Goal: Task Accomplishment & Management: Complete application form

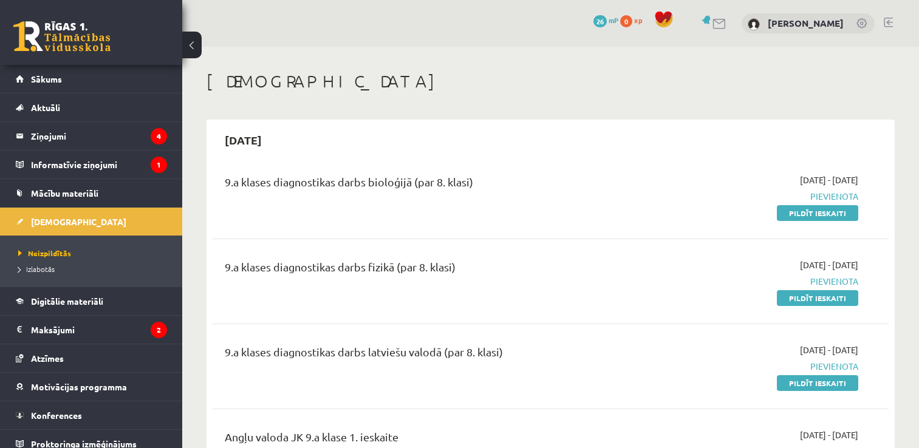
scroll to position [7, 0]
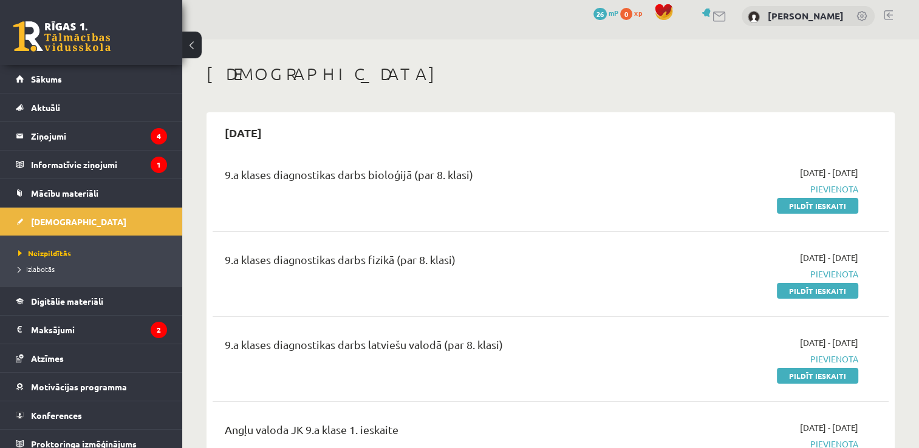
click at [815, 365] on div "2025-09-01 - 2025-09-15 Pievienota Pildīt ieskaiti" at bounding box center [758, 360] width 217 height 46
click at [85, 148] on legend "Ziņojumi 4" at bounding box center [99, 136] width 136 height 28
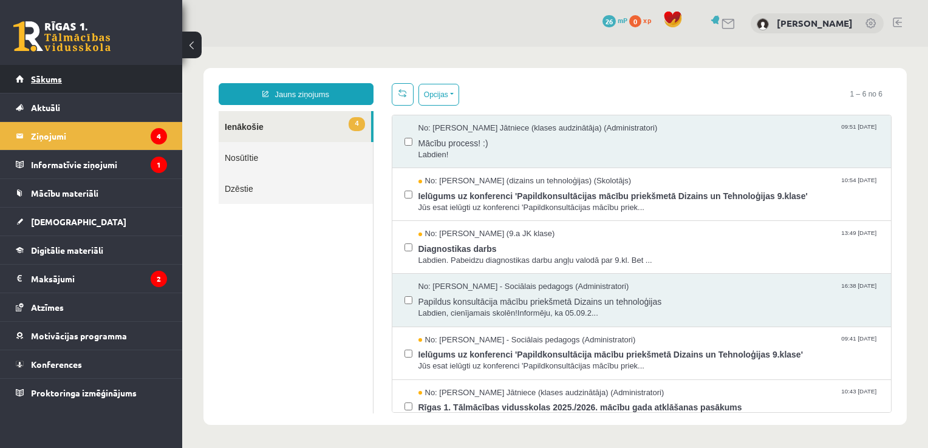
click at [47, 70] on link "Sākums" at bounding box center [91, 79] width 151 height 28
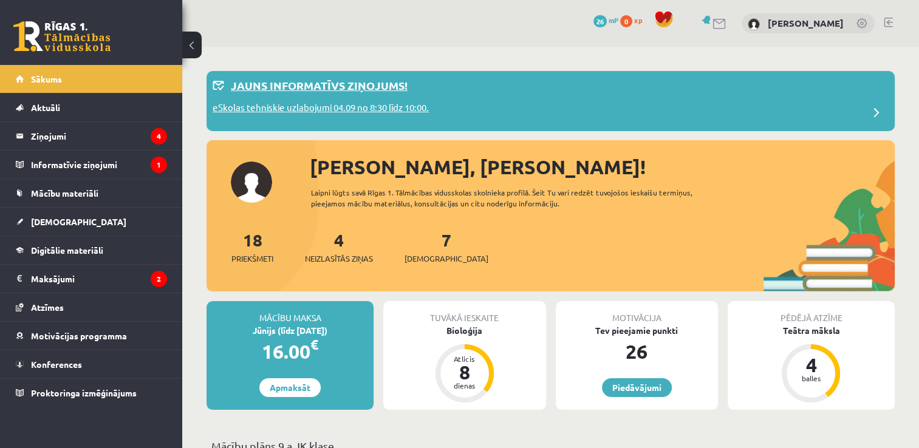
click at [403, 102] on p "eSkolas tehniskie uzlabojumi 04.09 no 8:30 līdz 10:00." at bounding box center [321, 109] width 216 height 17
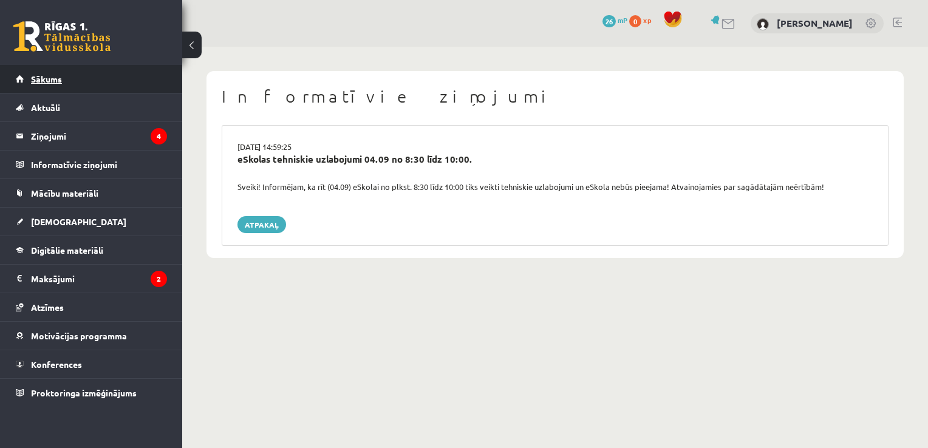
click at [113, 68] on link "Sākums" at bounding box center [91, 79] width 151 height 28
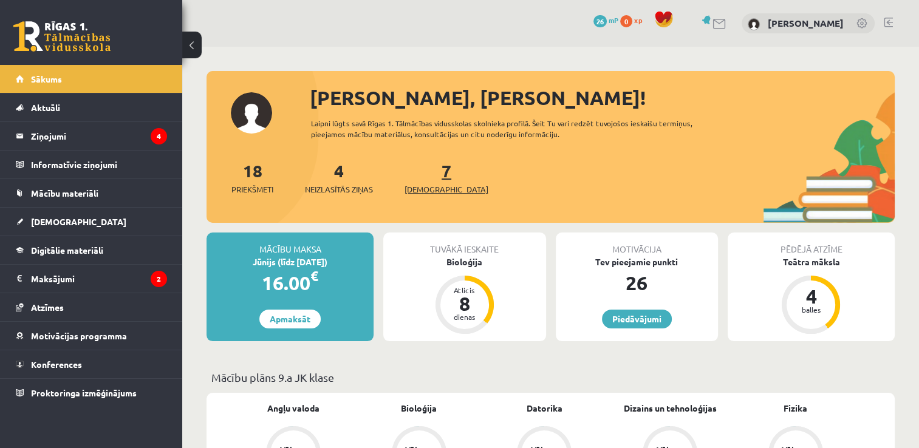
click at [428, 168] on link "7 Ieskaites" at bounding box center [447, 178] width 84 height 36
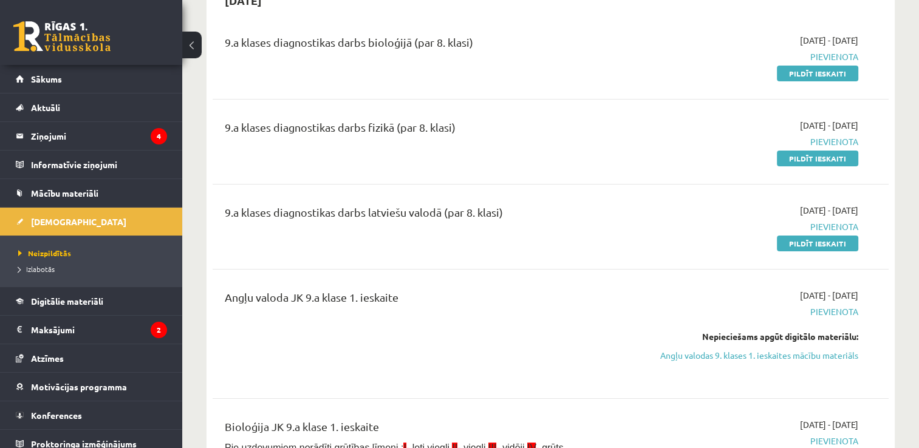
scroll to position [146, 0]
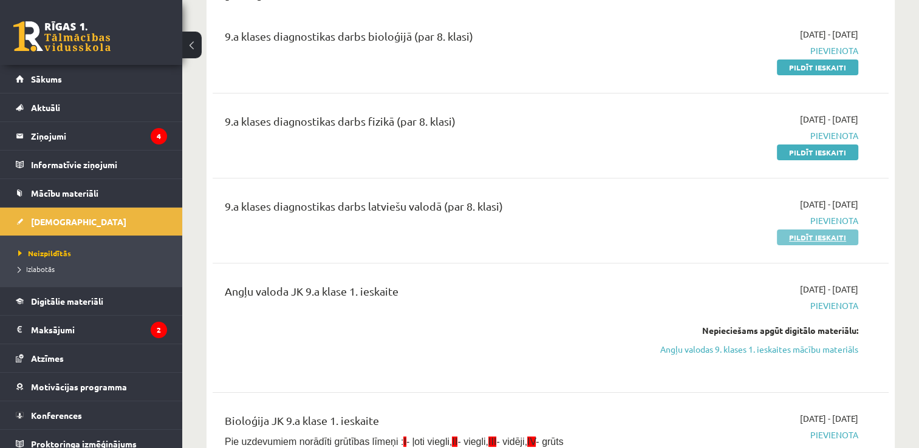
click at [798, 241] on link "Pildīt ieskaiti" at bounding box center [817, 238] width 81 height 16
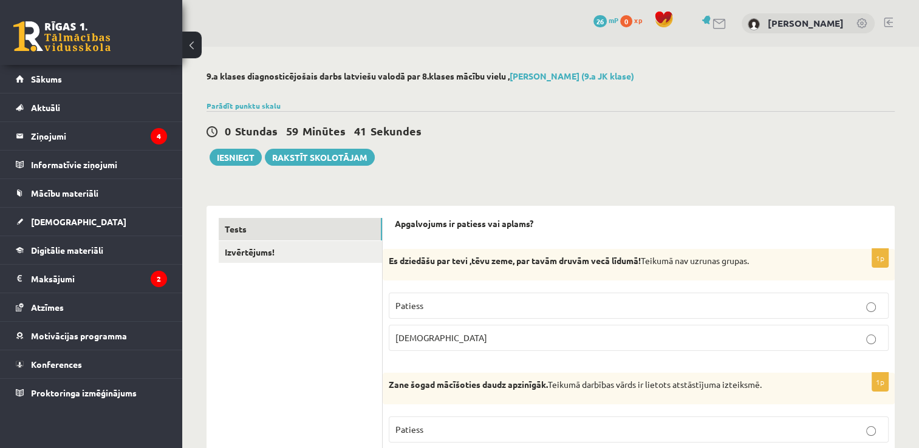
click at [457, 298] on label "Patiess" at bounding box center [639, 306] width 500 height 26
click at [458, 338] on p "[DEMOGRAPHIC_DATA]" at bounding box center [638, 338] width 487 height 13
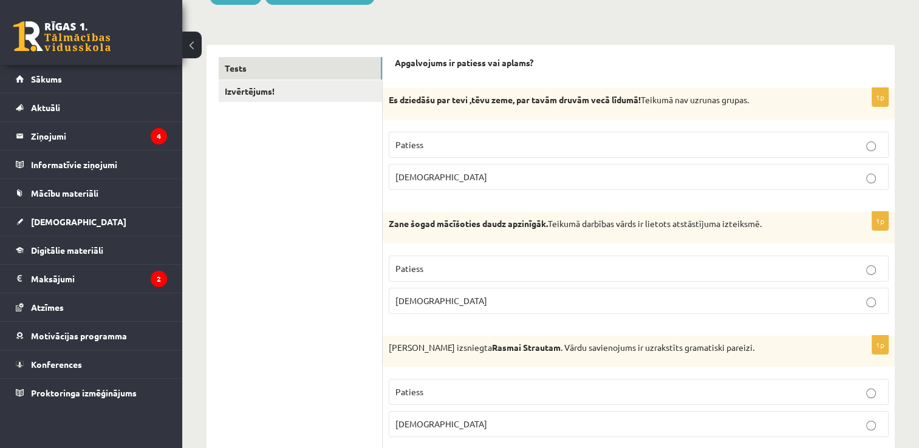
scroll to position [175, 0]
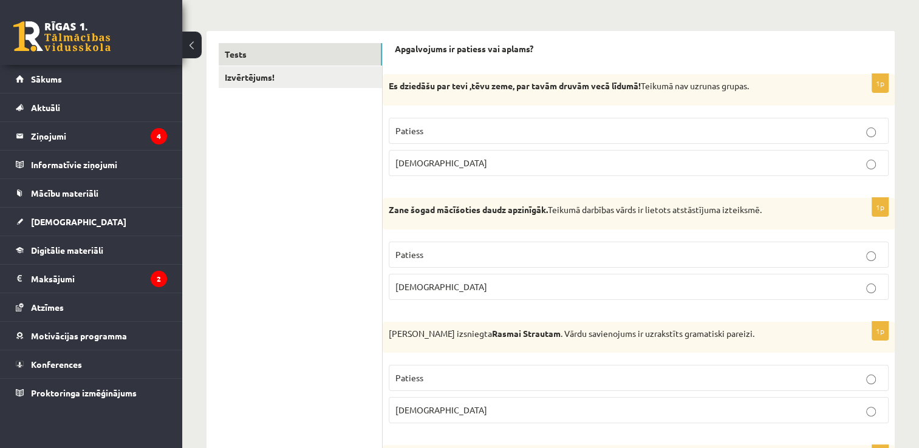
click at [581, 281] on p "[DEMOGRAPHIC_DATA]" at bounding box center [638, 287] width 487 height 13
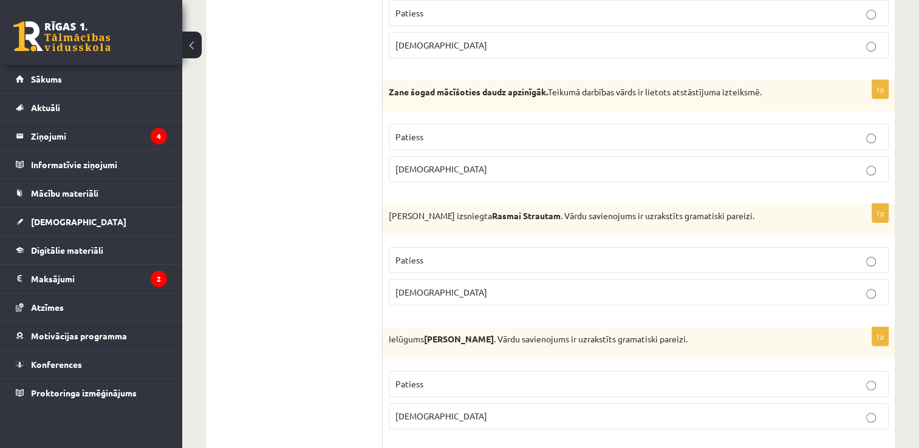
scroll to position [298, 0]
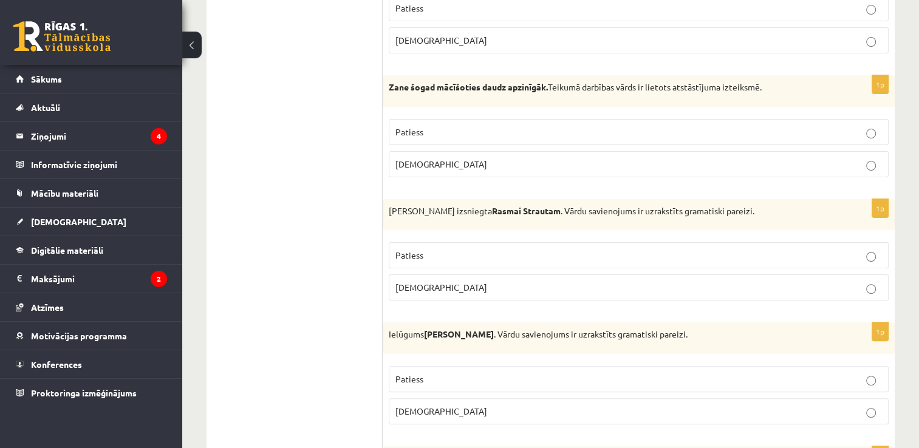
click at [573, 124] on label "Patiess" at bounding box center [639, 132] width 500 height 26
click at [463, 288] on p "Aplams" at bounding box center [638, 287] width 487 height 13
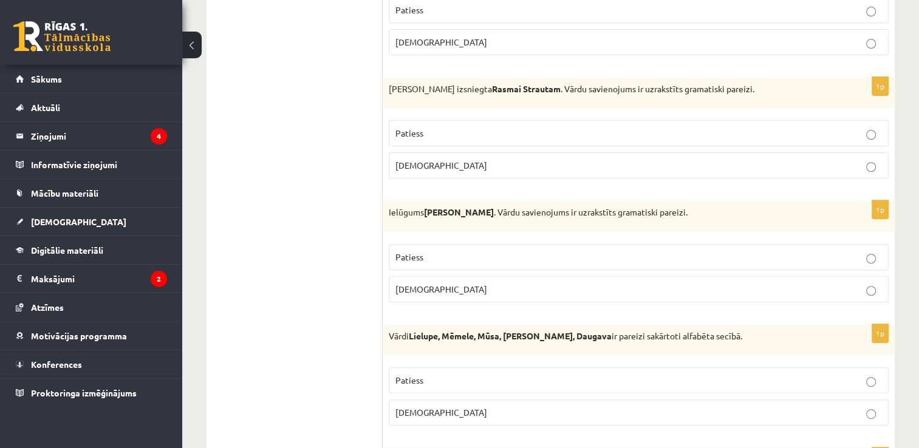
scroll to position [415, 0]
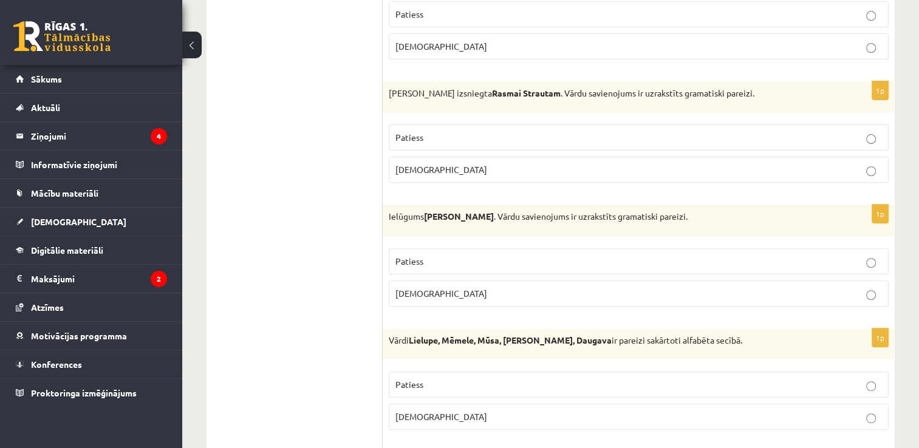
click at [496, 294] on p "Aplams" at bounding box center [638, 293] width 487 height 13
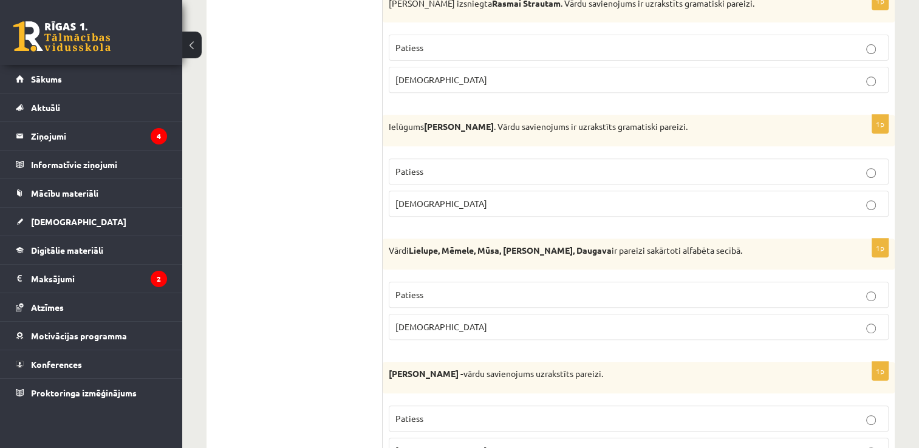
scroll to position [515, 0]
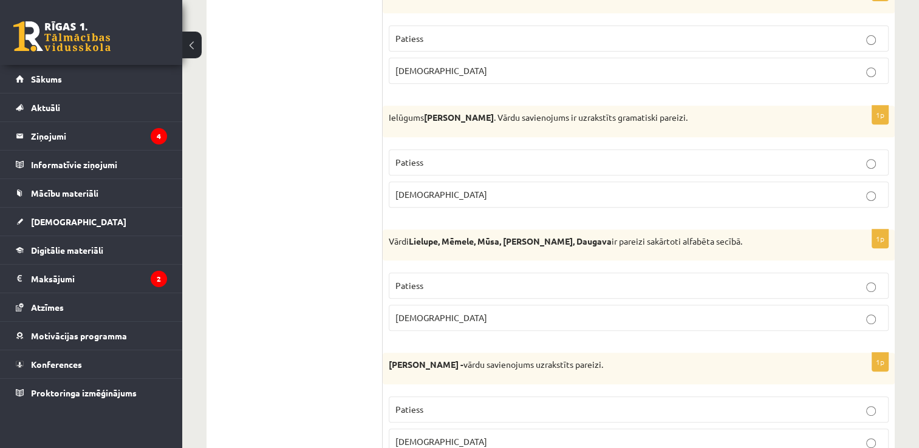
click at [448, 323] on label "Aplams" at bounding box center [639, 318] width 500 height 26
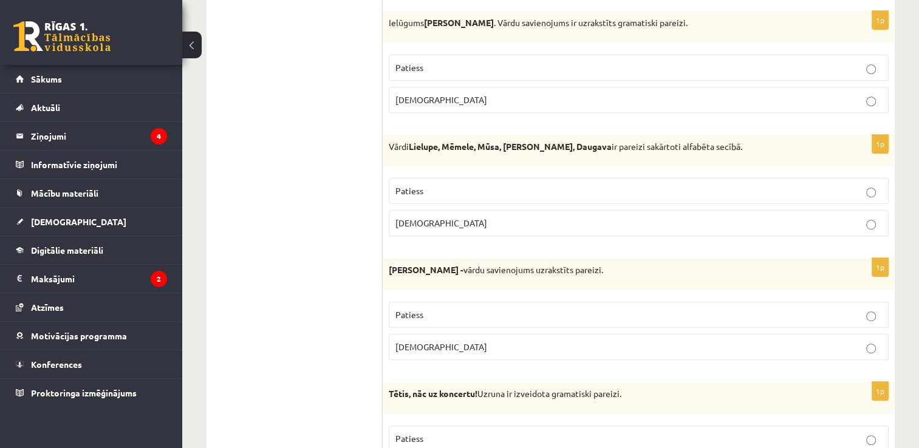
scroll to position [660, 0]
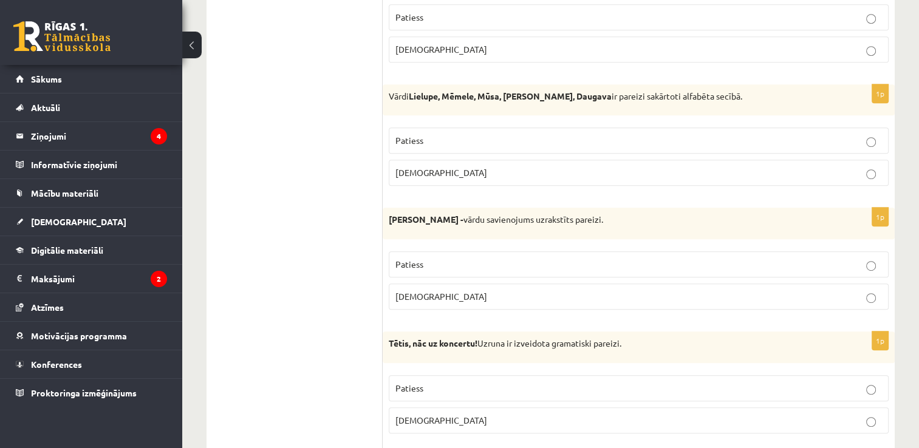
click at [593, 261] on p "Patiess" at bounding box center [638, 264] width 487 height 13
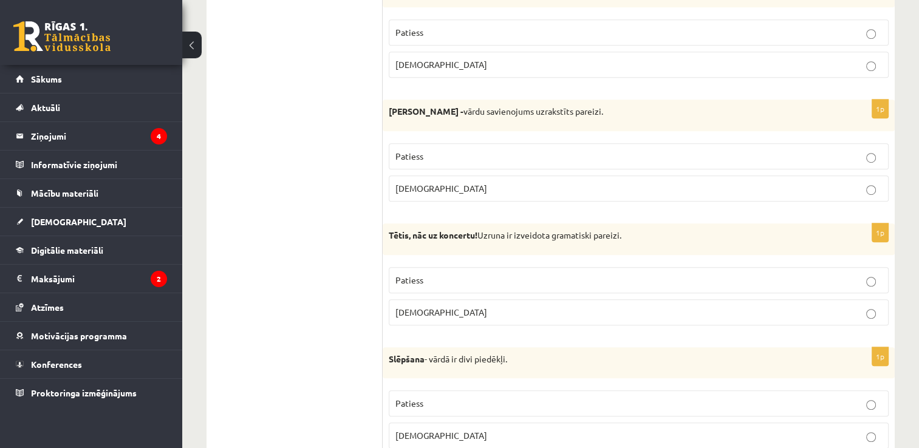
scroll to position [773, 0]
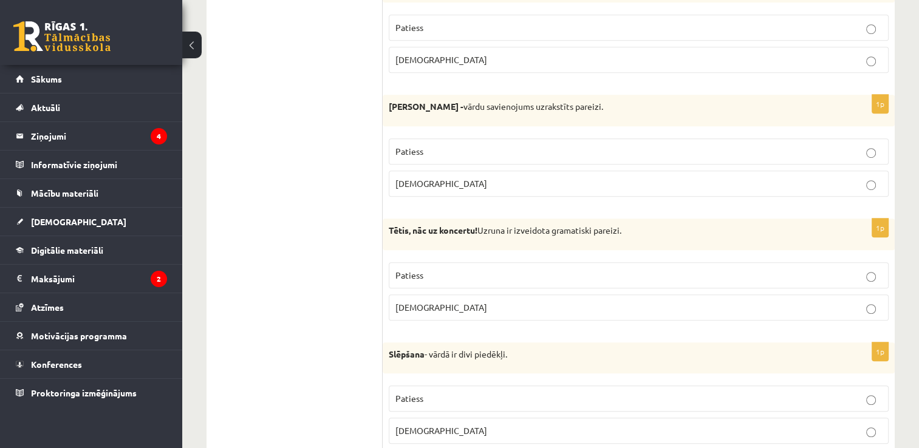
click at [504, 303] on p "Aplams" at bounding box center [638, 307] width 487 height 13
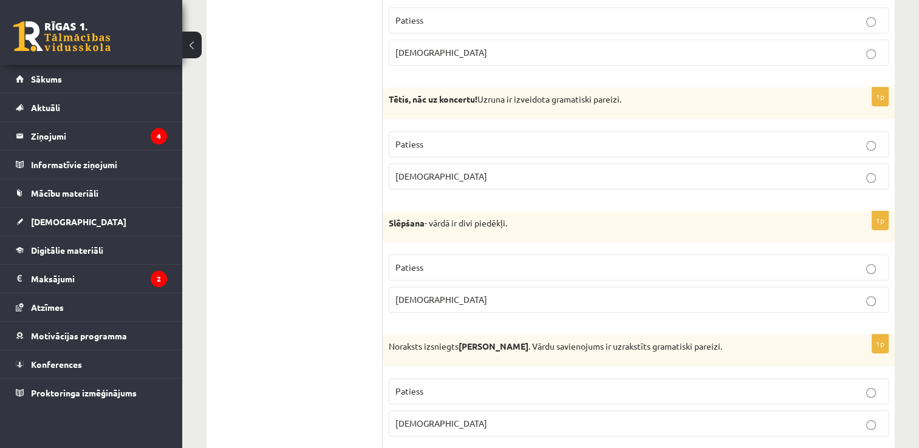
scroll to position [909, 0]
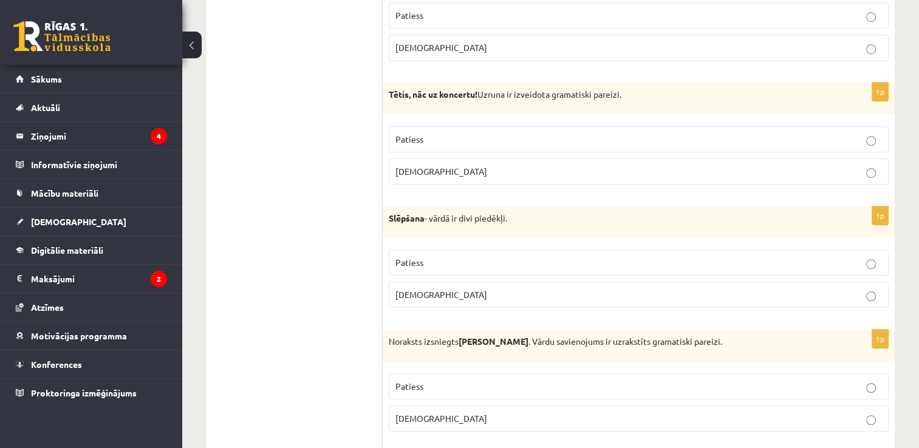
click at [425, 268] on label "Patiess" at bounding box center [639, 263] width 500 height 26
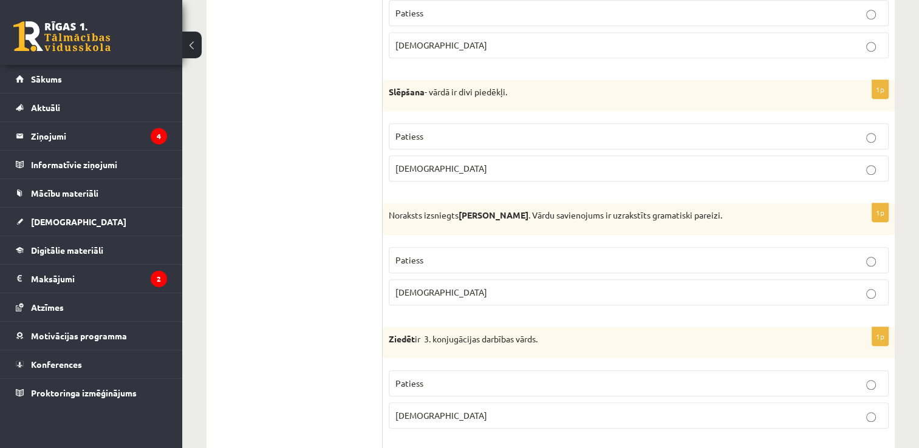
scroll to position [1039, 0]
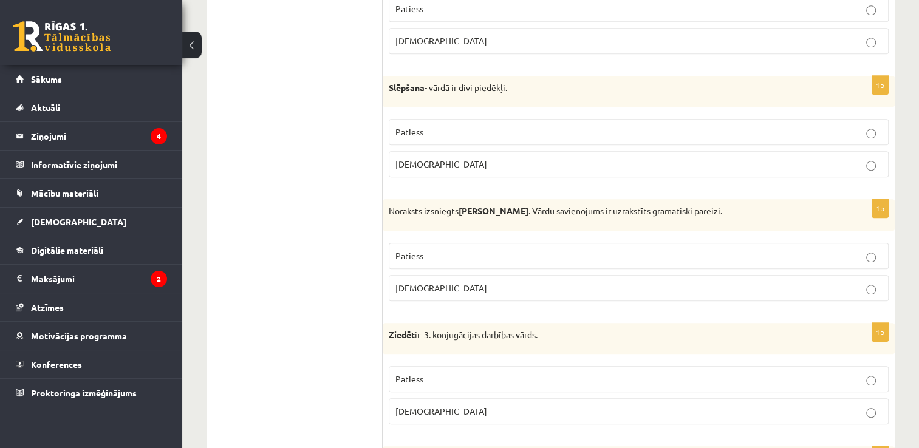
click at [487, 256] on p "Patiess" at bounding box center [638, 256] width 487 height 13
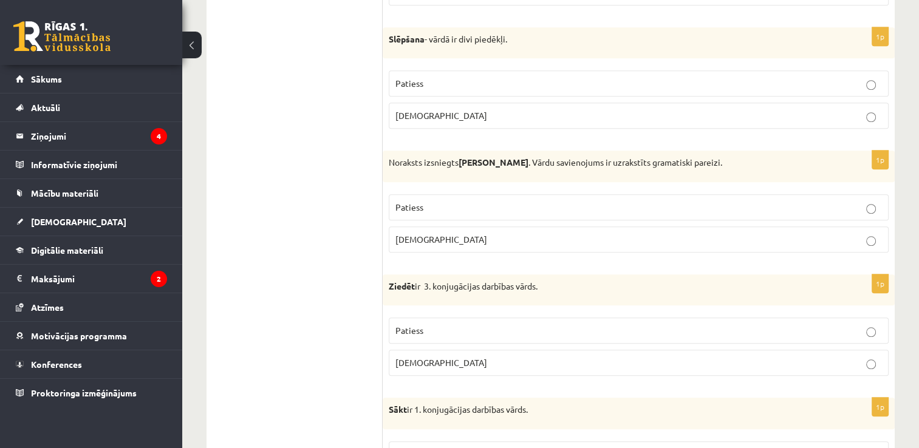
scroll to position [1093, 0]
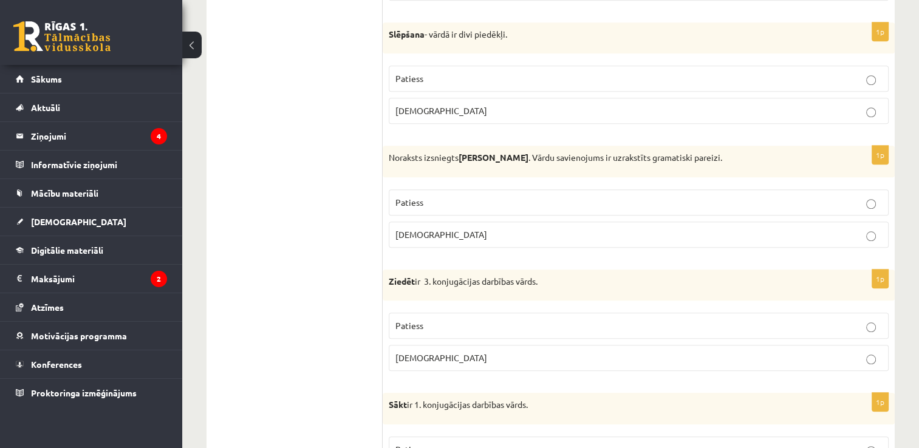
click at [446, 320] on p "Patiess" at bounding box center [638, 326] width 487 height 13
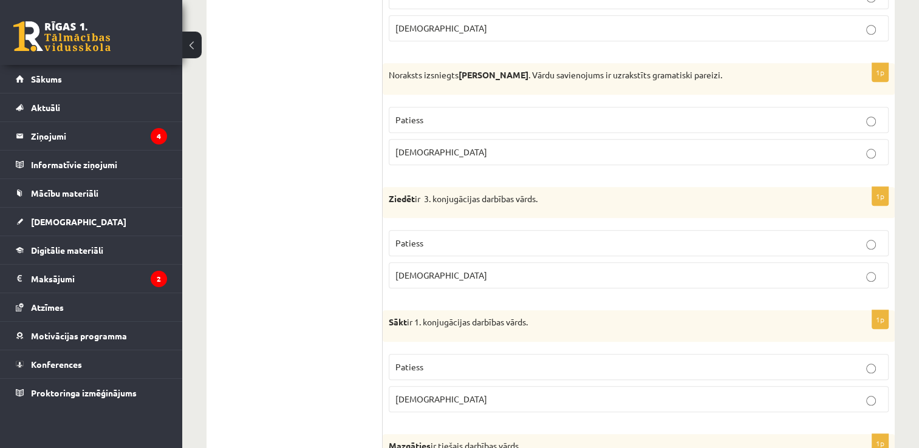
scroll to position [1180, 0]
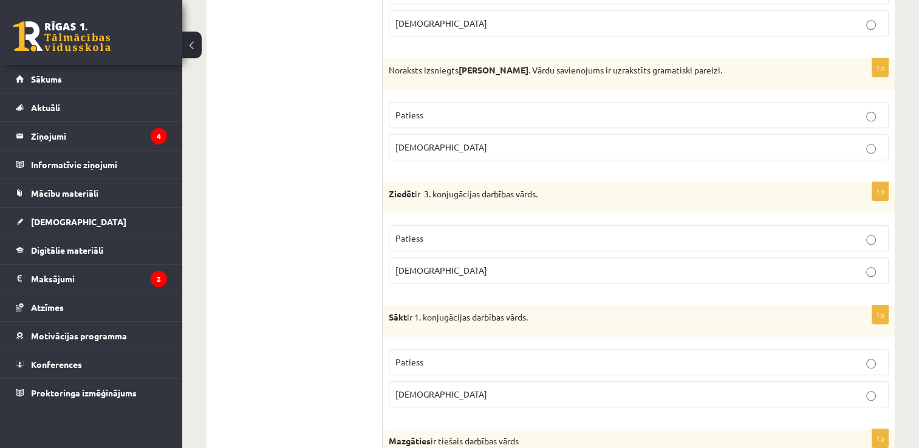
click at [459, 356] on p "Patiess" at bounding box center [638, 362] width 487 height 13
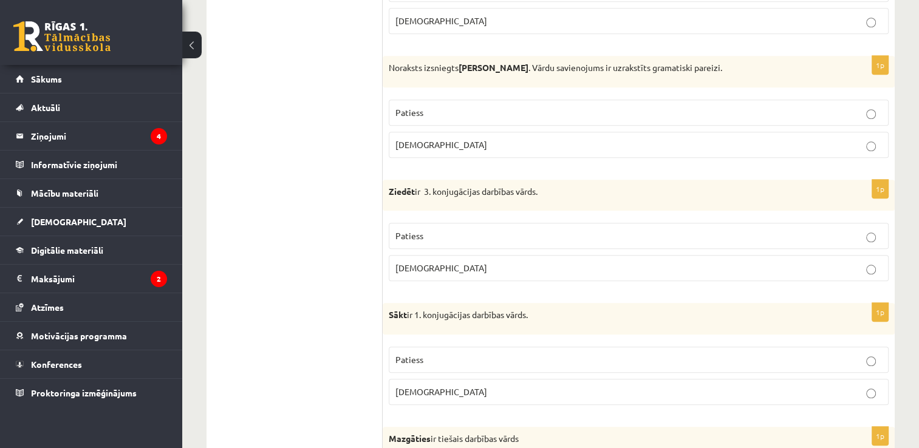
click at [553, 390] on p "Aplams" at bounding box center [638, 392] width 487 height 13
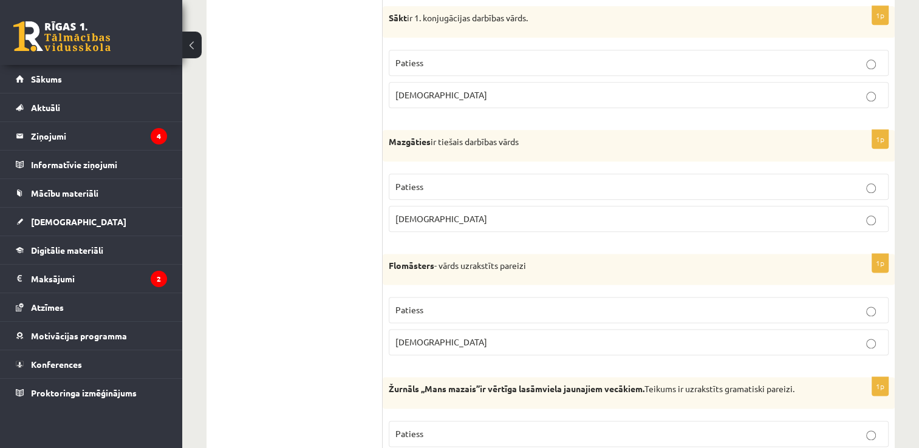
scroll to position [1494, 0]
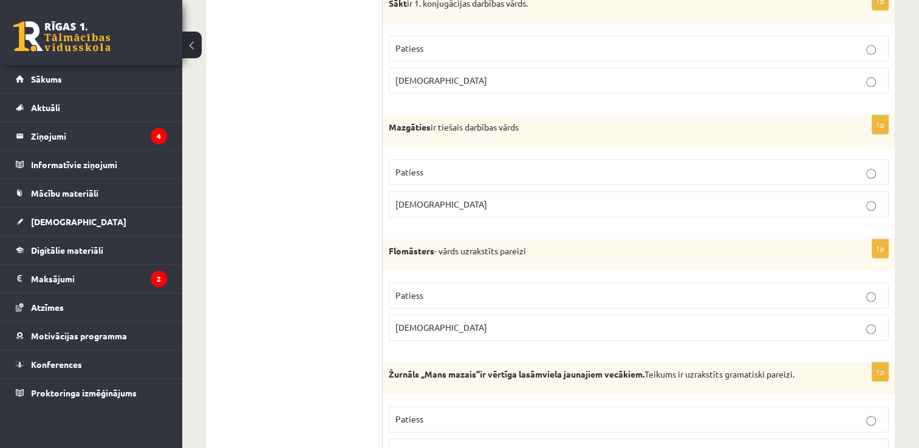
click at [658, 177] on label "Patiess" at bounding box center [639, 172] width 500 height 26
click at [488, 292] on p "Patiess" at bounding box center [638, 295] width 487 height 13
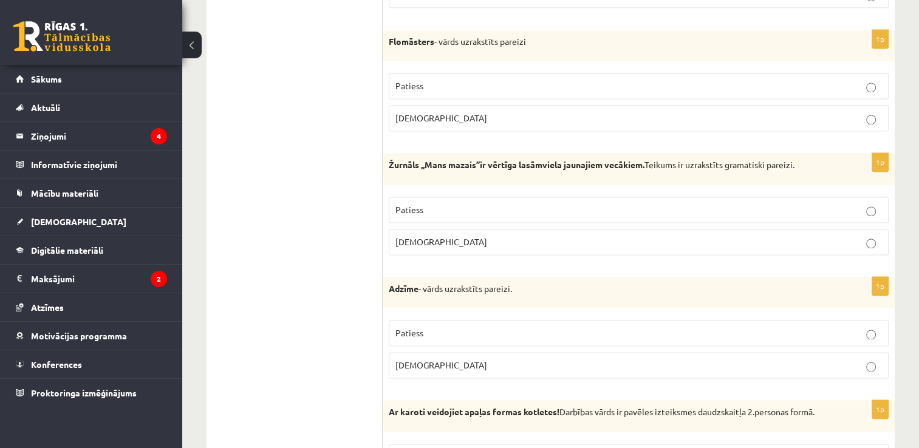
scroll to position [1700, 0]
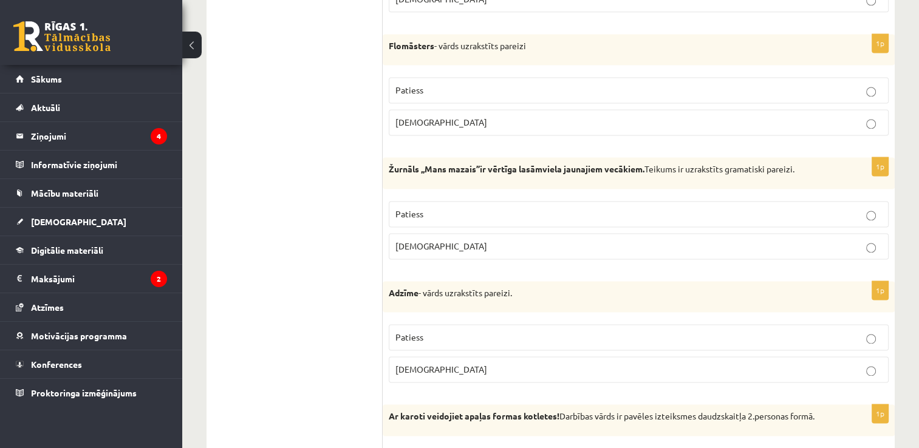
click at [594, 208] on p "Patiess" at bounding box center [638, 214] width 487 height 13
click at [797, 248] on label "Aplams" at bounding box center [639, 246] width 500 height 26
click at [511, 331] on p "Patiess" at bounding box center [638, 337] width 487 height 13
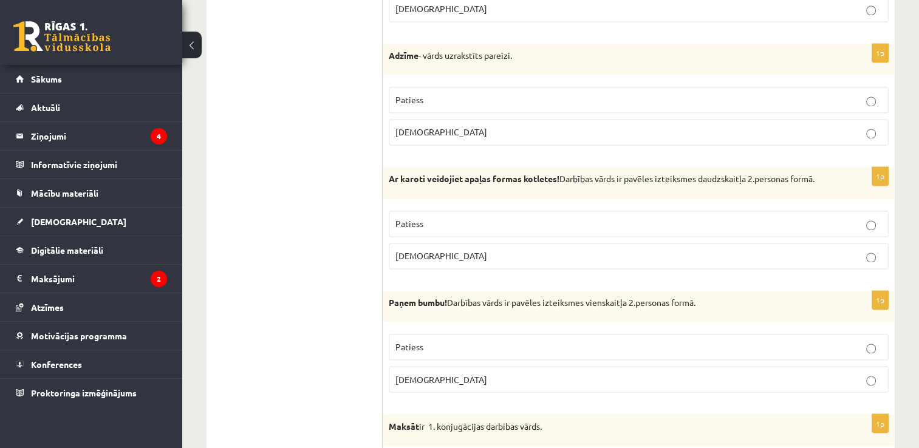
scroll to position [1946, 0]
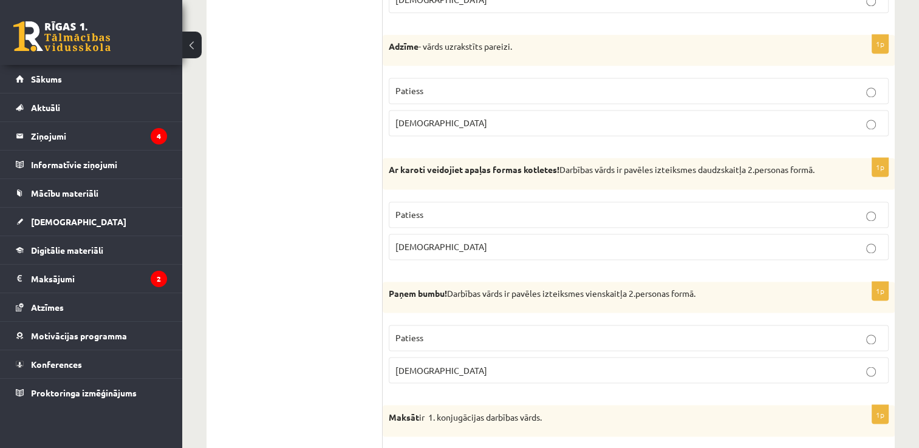
click at [671, 210] on p "Patiess" at bounding box center [638, 214] width 487 height 13
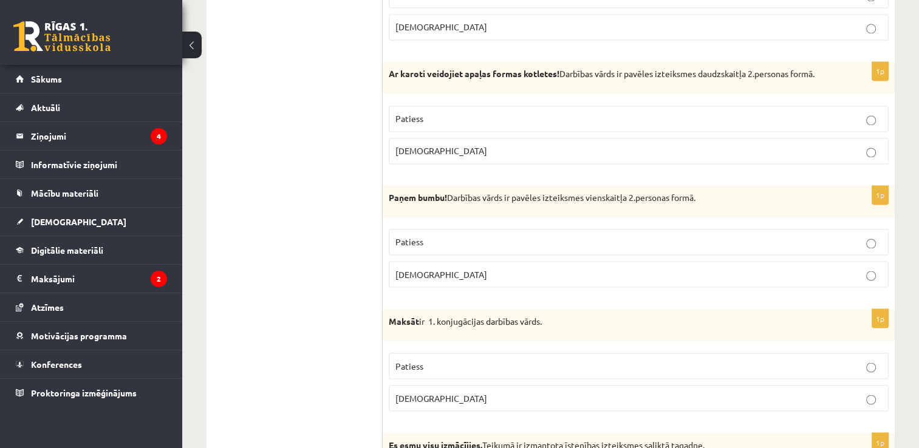
scroll to position [2051, 0]
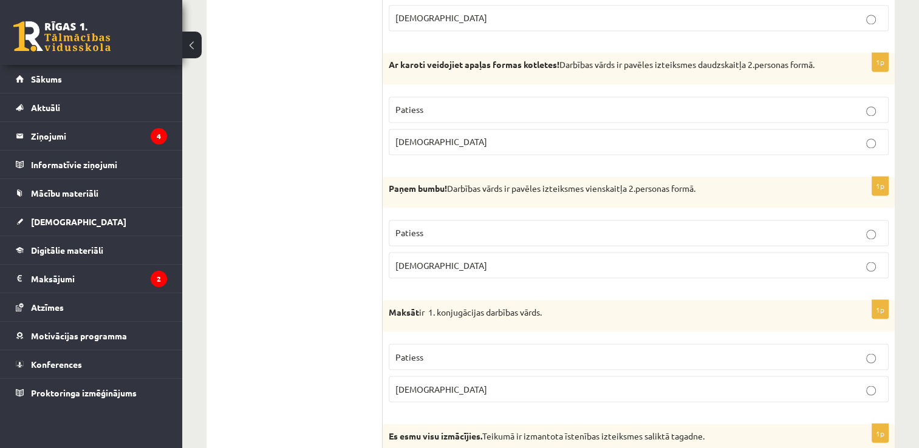
click at [485, 227] on p "Patiess" at bounding box center [638, 233] width 487 height 13
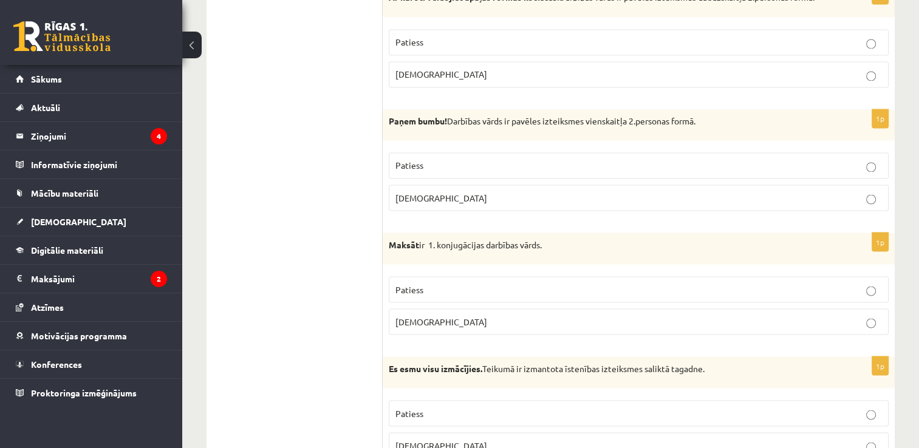
scroll to position [2123, 0]
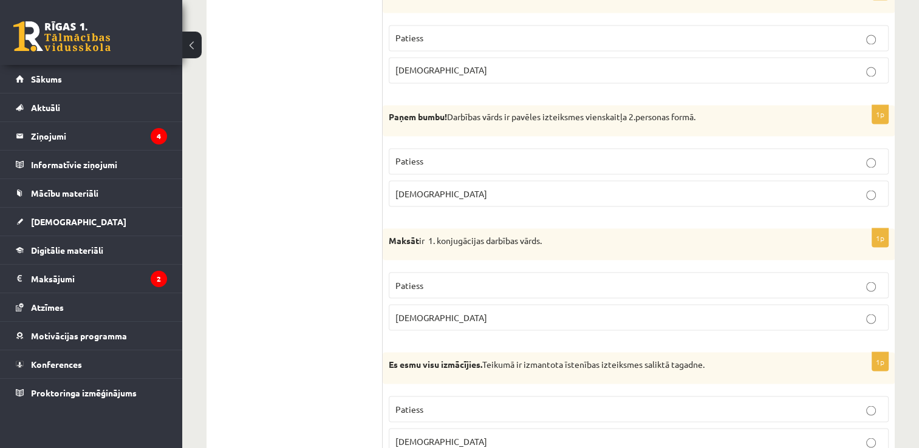
click at [484, 272] on label "Patiess" at bounding box center [639, 285] width 500 height 26
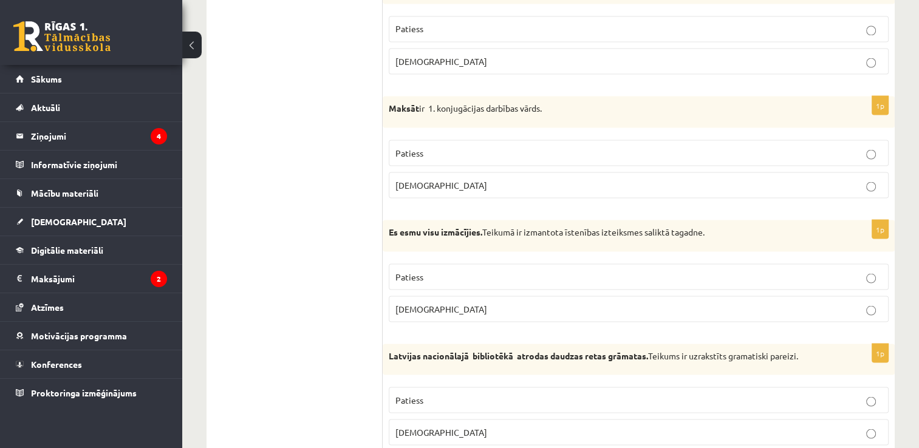
scroll to position [2279, 0]
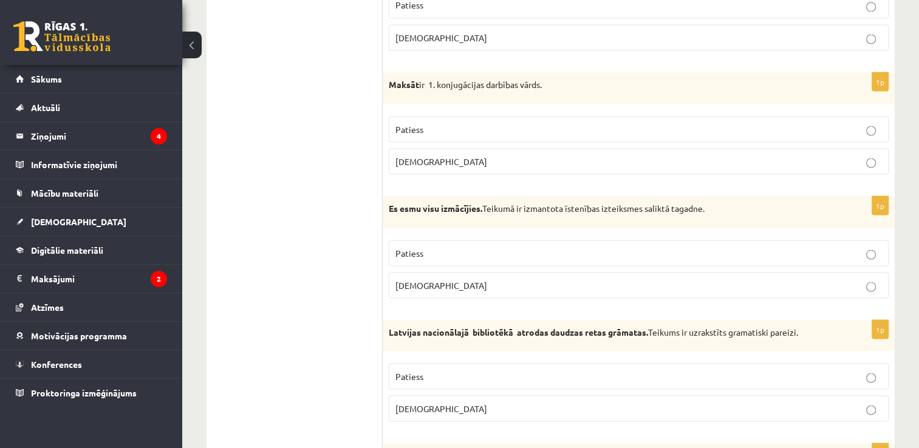
click at [606, 247] on p "Patiess" at bounding box center [638, 253] width 487 height 13
click at [780, 279] on p "Aplams" at bounding box center [638, 285] width 487 height 13
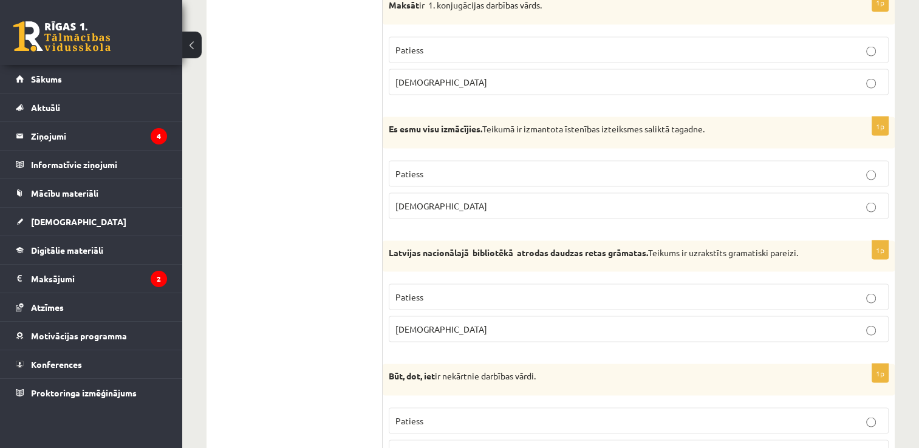
scroll to position [2372, 0]
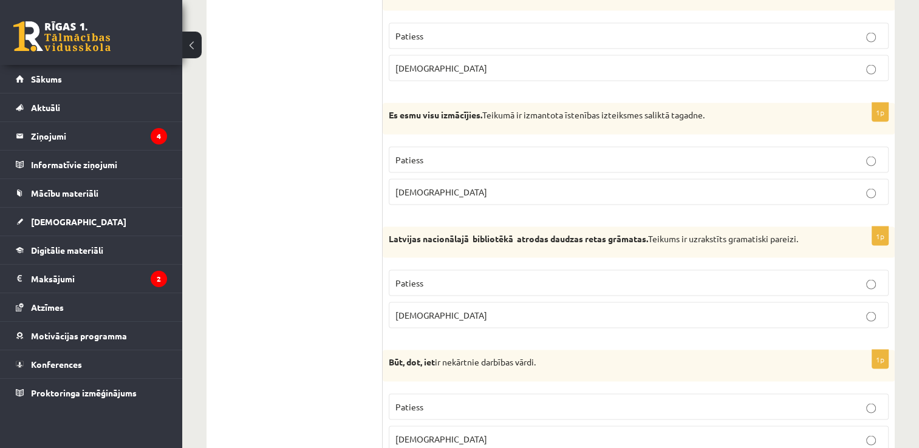
click at [626, 277] on p "Patiess" at bounding box center [638, 283] width 487 height 13
click at [508, 402] on p "Patiess" at bounding box center [638, 407] width 487 height 13
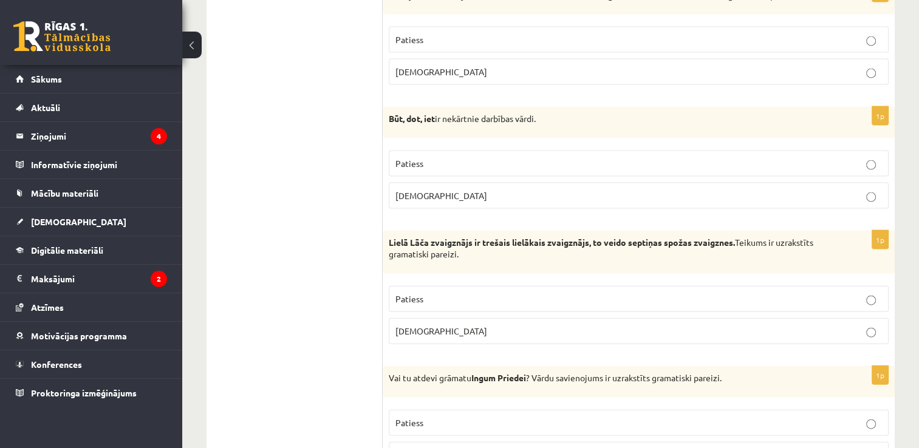
scroll to position [2639, 0]
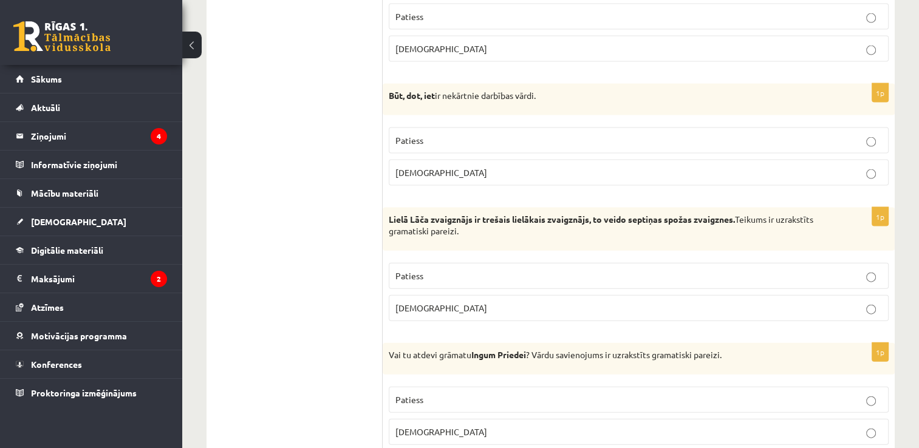
click at [553, 134] on p "Patiess" at bounding box center [638, 140] width 487 height 13
click at [556, 160] on label "Aplams" at bounding box center [639, 173] width 500 height 26
click at [450, 278] on label "Patiess" at bounding box center [639, 276] width 500 height 26
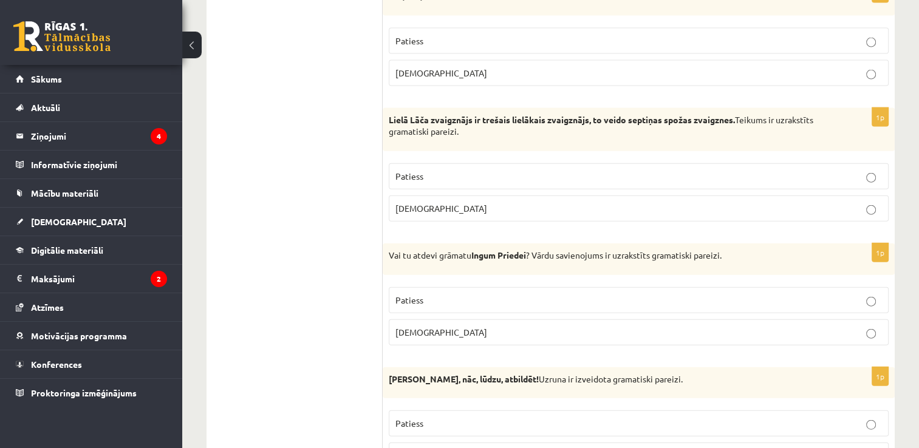
scroll to position [2780, 0]
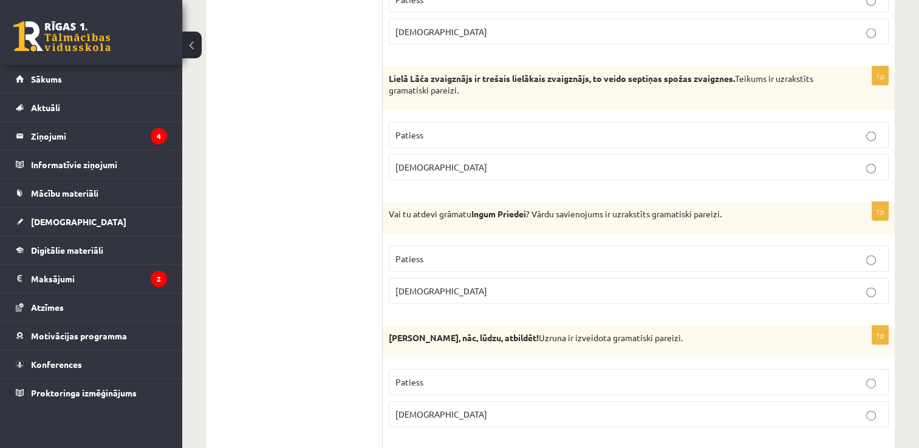
click at [683, 264] on fieldset "Patiess Aplams" at bounding box center [639, 274] width 500 height 68
click at [517, 348] on div "1p Normunds Bērz, nāc, lūdzu, atbildēt! Uzruna ir izveidota gramatiski pareizi.…" at bounding box center [639, 382] width 512 height 112
click at [494, 246] on label "Patiess" at bounding box center [639, 259] width 500 height 26
click at [458, 390] on fieldset "Patiess Aplams" at bounding box center [639, 397] width 500 height 68
click at [458, 388] on fieldset "Patiess Aplams" at bounding box center [639, 397] width 500 height 68
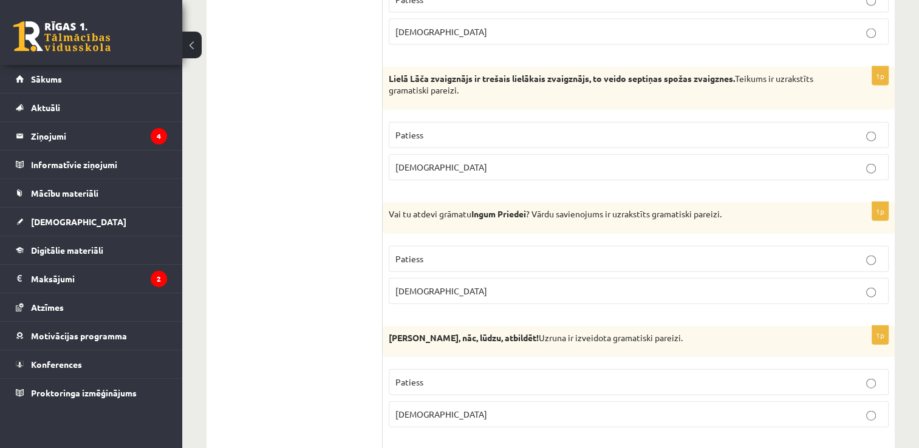
click at [459, 408] on p "Aplams" at bounding box center [638, 414] width 487 height 13
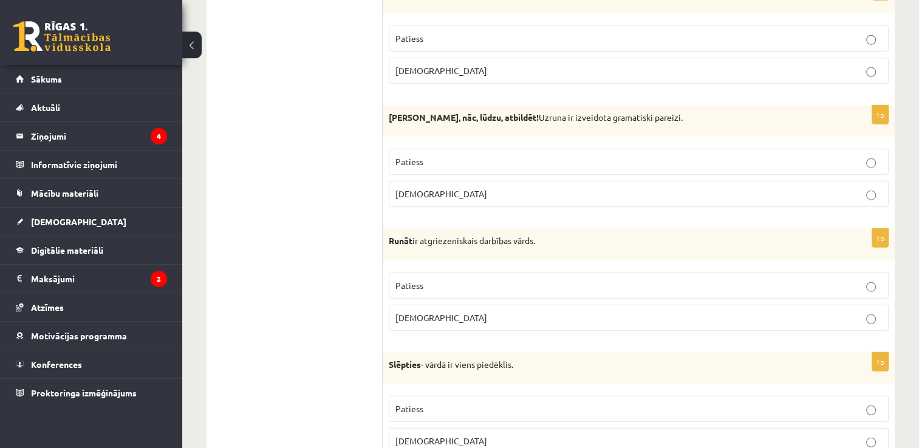
scroll to position [3023, 0]
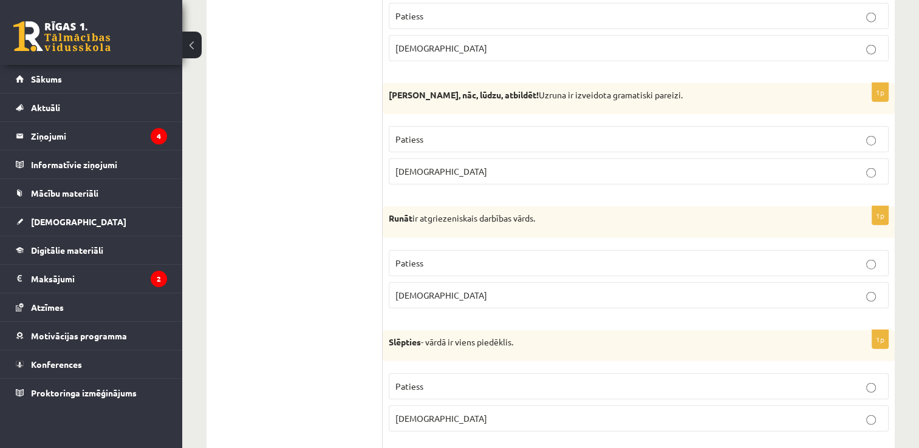
click at [533, 257] on p "Patiess" at bounding box center [638, 263] width 487 height 13
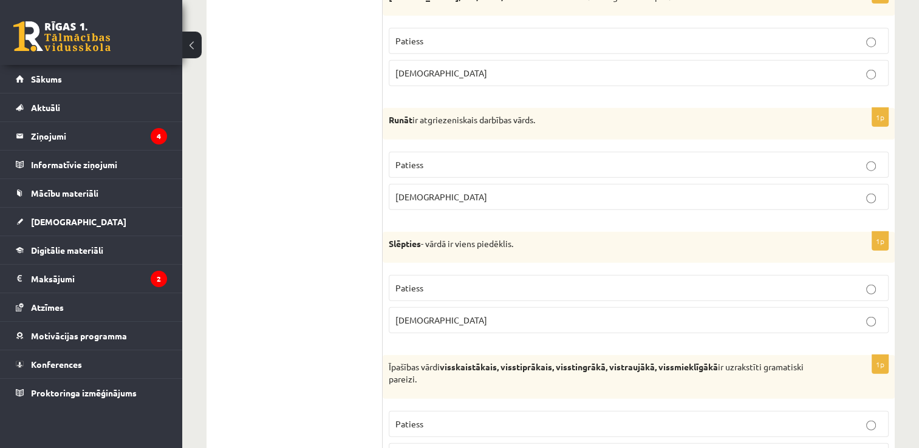
scroll to position [3153, 0]
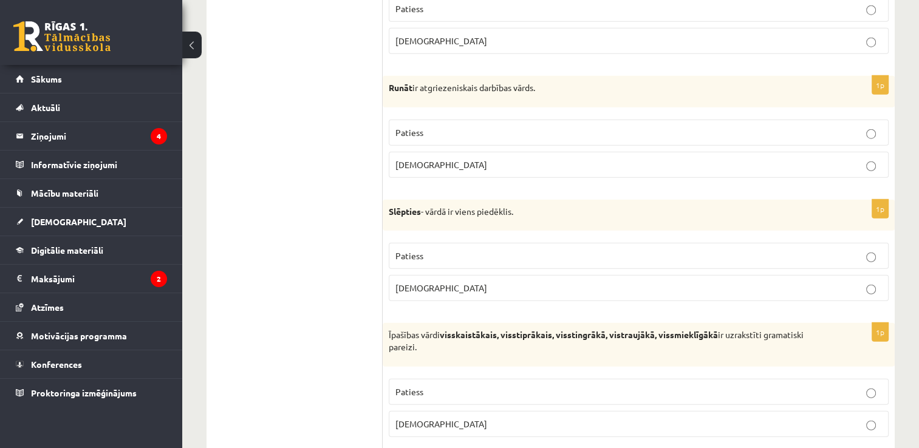
click at [504, 282] on p "Aplams" at bounding box center [638, 288] width 487 height 13
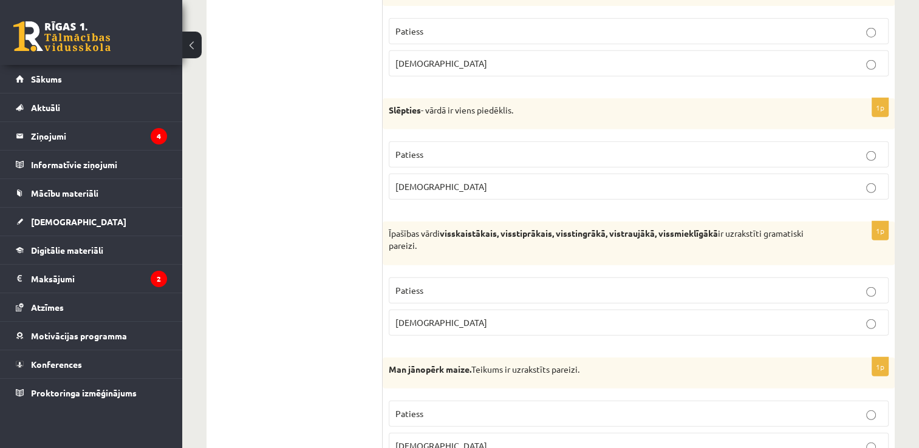
click at [730, 284] on p "Patiess" at bounding box center [638, 290] width 487 height 13
click at [618, 440] on p "Aplams" at bounding box center [638, 446] width 487 height 13
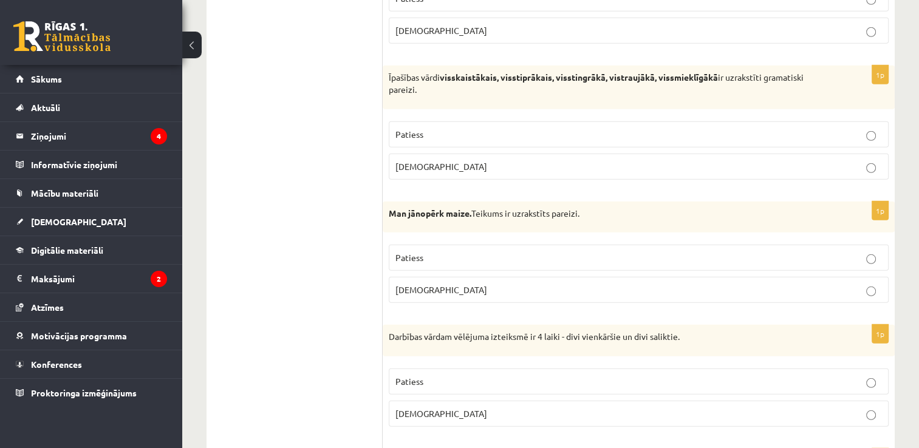
scroll to position [3544, 0]
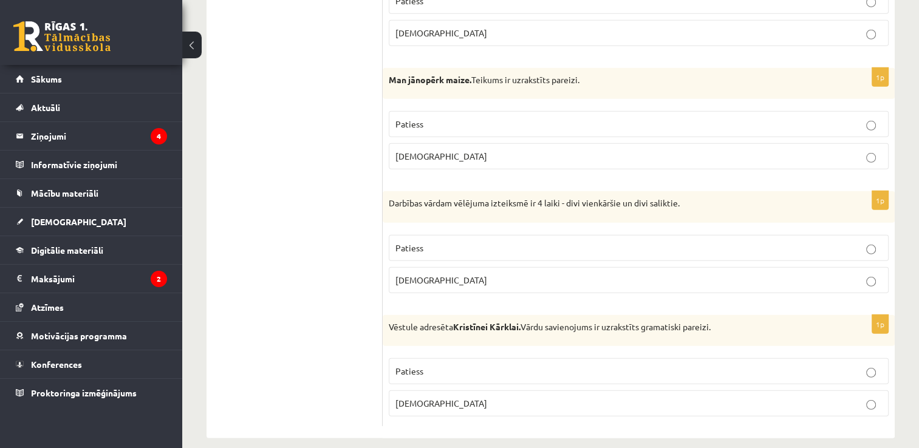
click at [715, 332] on div "1p Vēstule adresēta Kristīnei Kārklai. Vārdu savienojums ir uzrakstīts gramatis…" at bounding box center [639, 371] width 512 height 112
click at [614, 242] on p "Patiess" at bounding box center [638, 248] width 487 height 13
drag, startPoint x: 583, startPoint y: 412, endPoint x: 554, endPoint y: 348, distance: 70.1
click at [554, 348] on div "1p Vēstule adresēta Kristīnei Kārklai. Vārdu savienojums ir uzrakstīts gramatis…" at bounding box center [639, 371] width 512 height 112
click at [554, 358] on label "Patiess" at bounding box center [639, 371] width 500 height 26
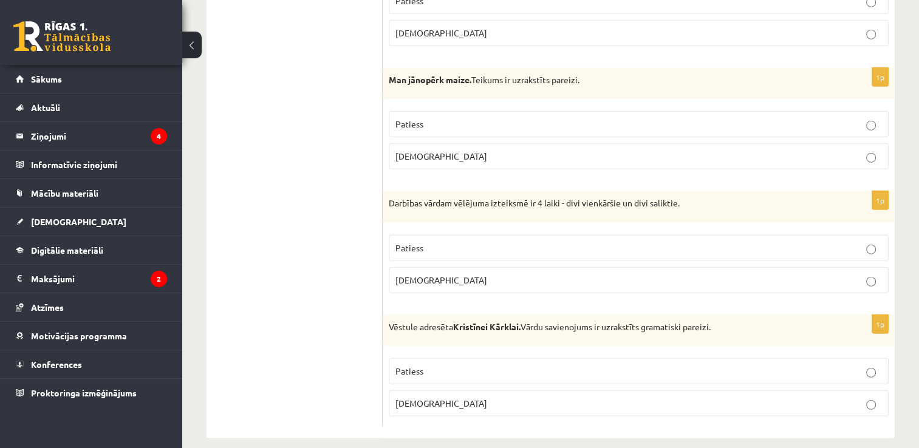
click at [632, 365] on p "Patiess" at bounding box center [638, 371] width 487 height 13
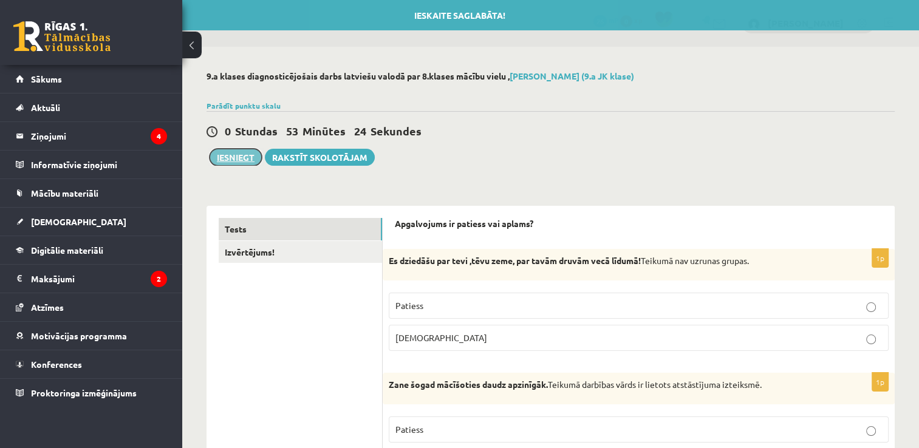
click at [241, 157] on button "Iesniegt" at bounding box center [236, 157] width 52 height 17
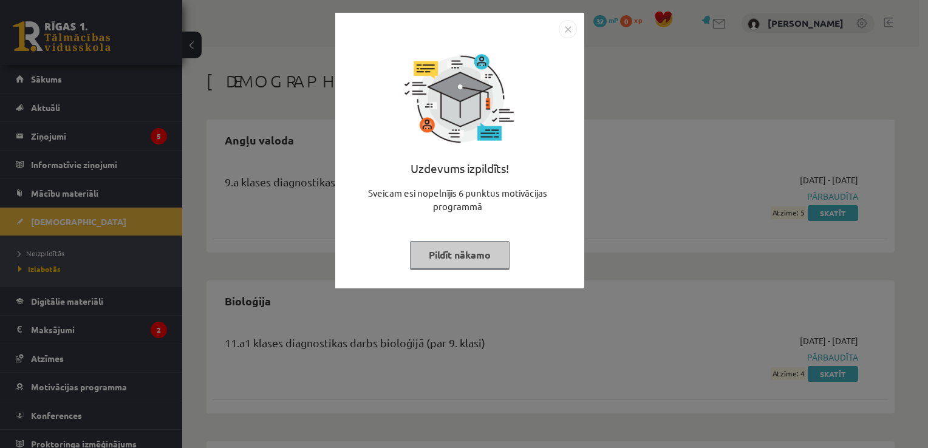
click at [477, 261] on button "Pildīt nākamo" at bounding box center [460, 255] width 100 height 28
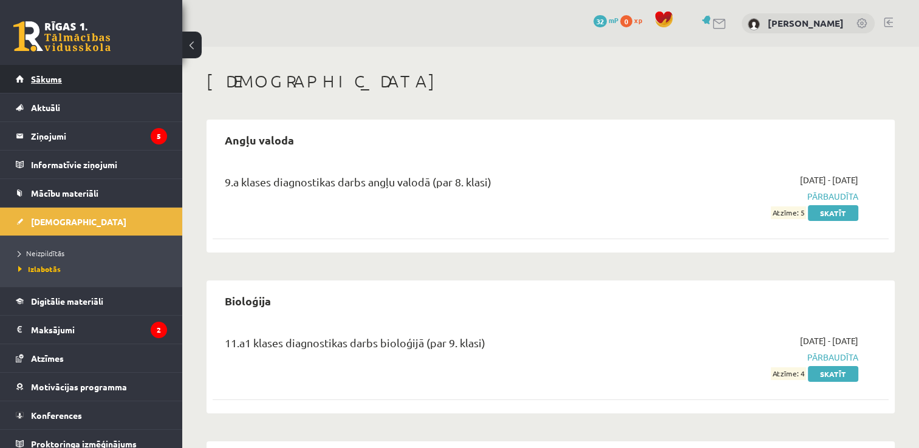
click at [102, 77] on link "Sākums" at bounding box center [91, 79] width 151 height 28
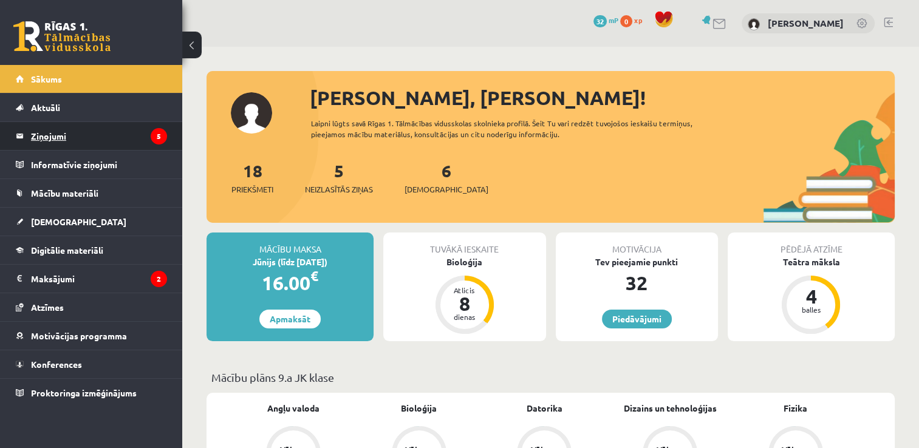
click at [43, 130] on legend "Ziņojumi 5" at bounding box center [99, 136] width 136 height 28
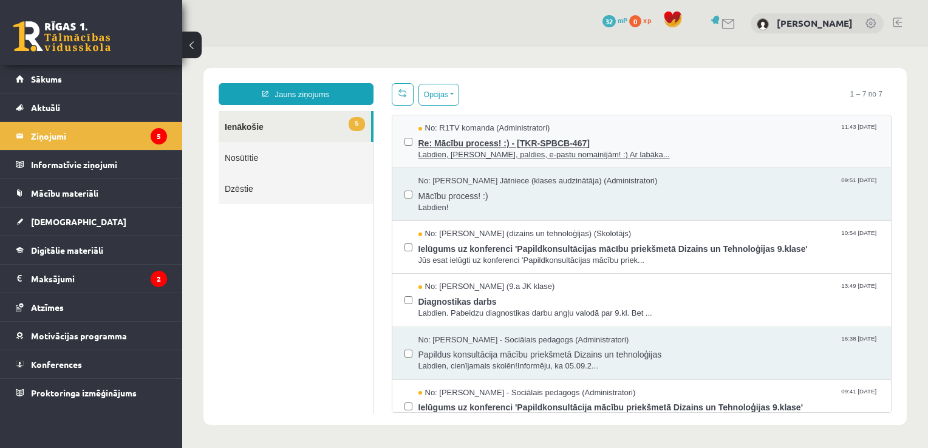
click at [637, 149] on span "Labdien, Ivanda, paldies, e-pastu nomainījām! :) Ar labāka..." at bounding box center [649, 155] width 461 height 12
